Goal: Task Accomplishment & Management: Complete application form

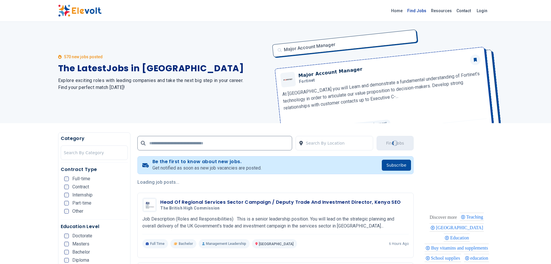
click at [421, 12] on link "Find Jobs" at bounding box center [417, 10] width 24 height 9
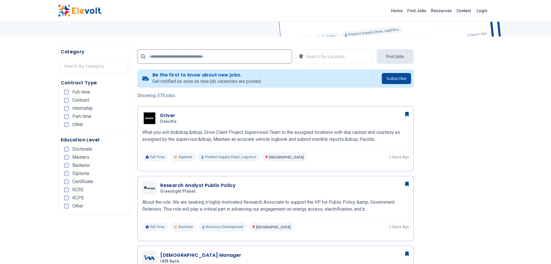
scroll to position [145, 0]
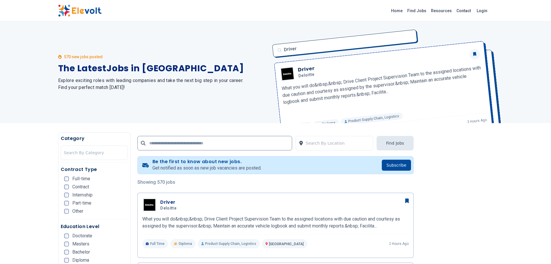
click at [349, 8] on div "Home Find Jobs Resources Contact Login" at bounding box center [276, 11] width 445 height 12
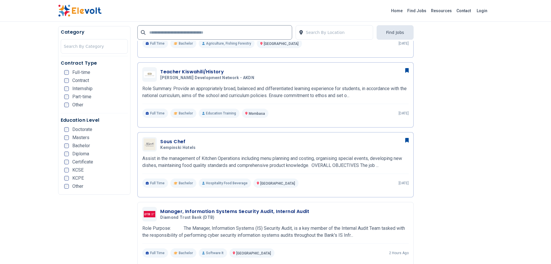
scroll to position [579, 0]
click at [174, 139] on h3 "Sous Chef" at bounding box center [179, 141] width 38 height 7
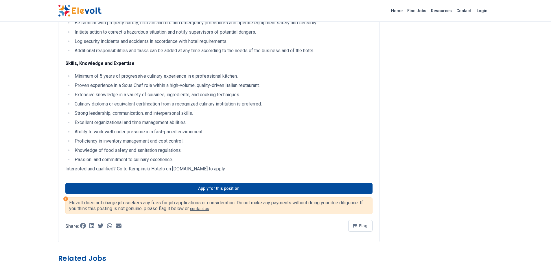
scroll to position [289, 0]
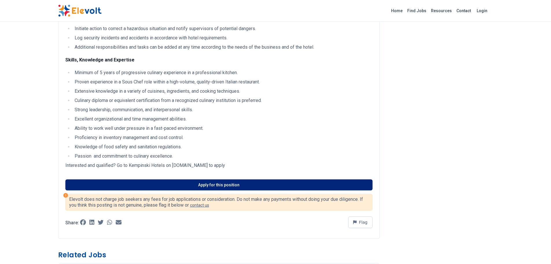
click at [166, 187] on link "Apply for this position" at bounding box center [218, 184] width 307 height 11
